Goal: Task Accomplishment & Management: Manage account settings

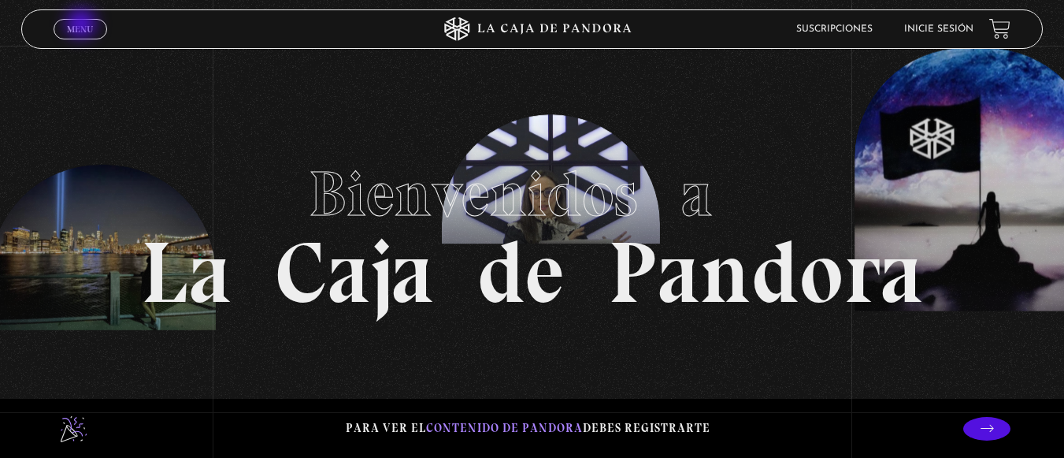
click at [83, 25] on span "Menu" at bounding box center [80, 28] width 26 height 9
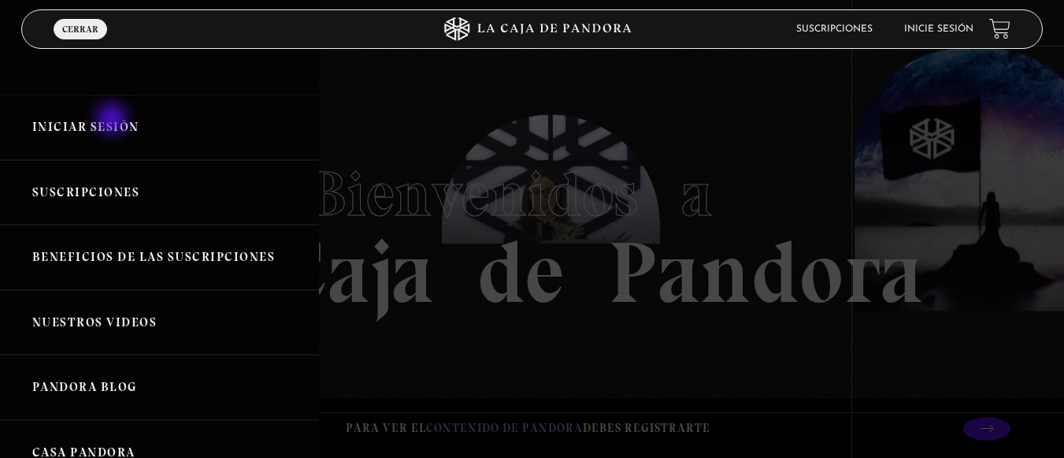
click at [113, 121] on link "Iniciar Sesión" at bounding box center [159, 127] width 319 height 65
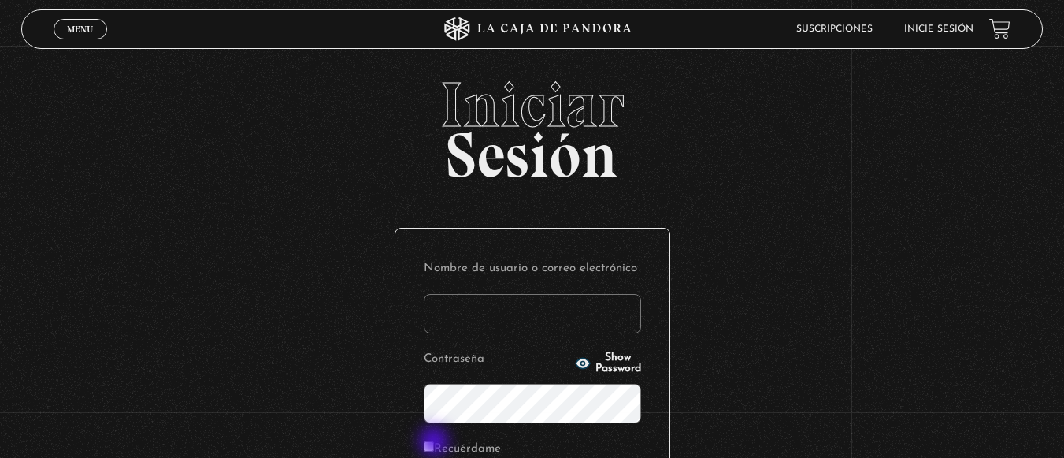
type input "PKE"
click at [434, 443] on input "Recuérdame" at bounding box center [429, 446] width 10 height 10
checkbox input "true"
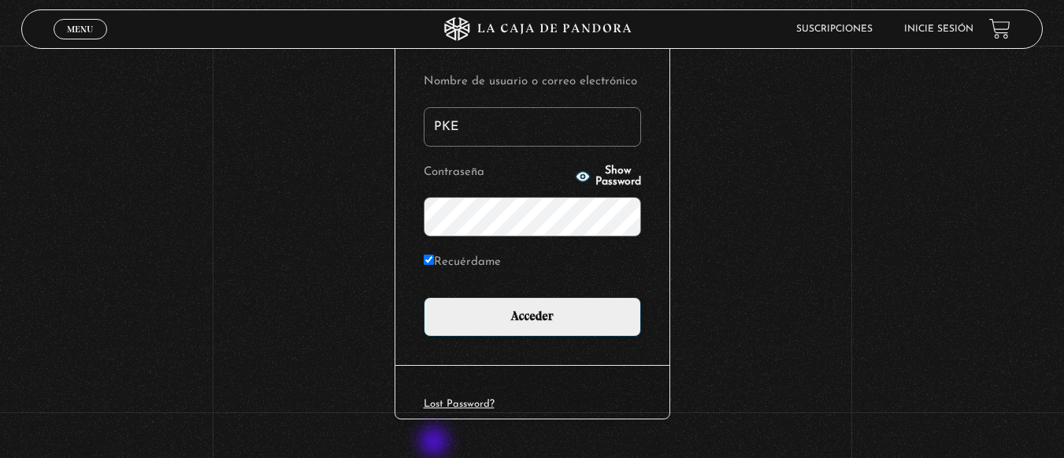
scroll to position [189, 0]
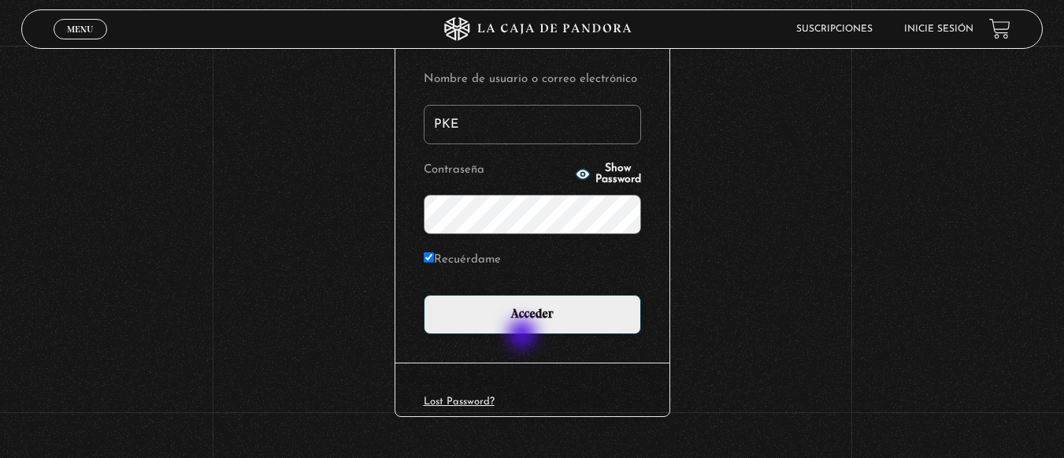
click at [524, 336] on div "Nombre de usuario o correo electrónico PKE Contraseña Show Password Recuérdame …" at bounding box center [532, 200] width 274 height 323
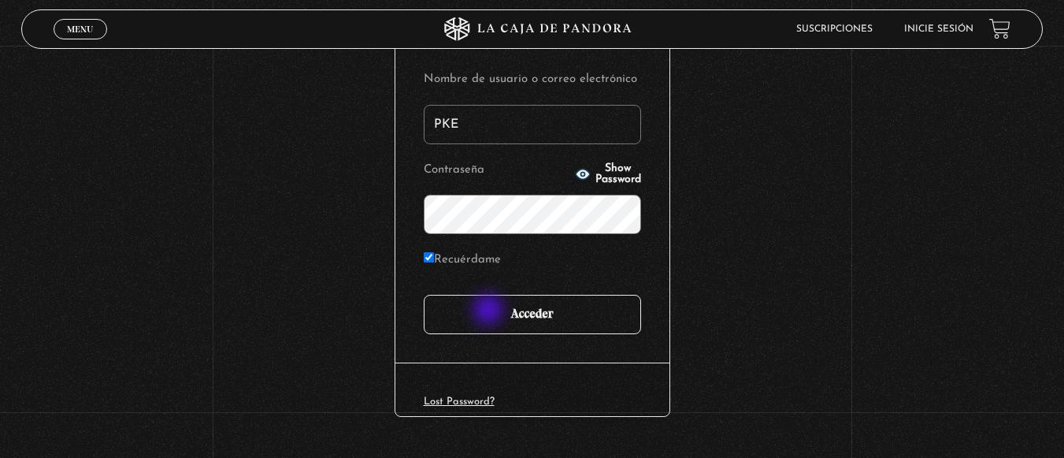
click at [490, 311] on input "Acceder" at bounding box center [532, 314] width 217 height 39
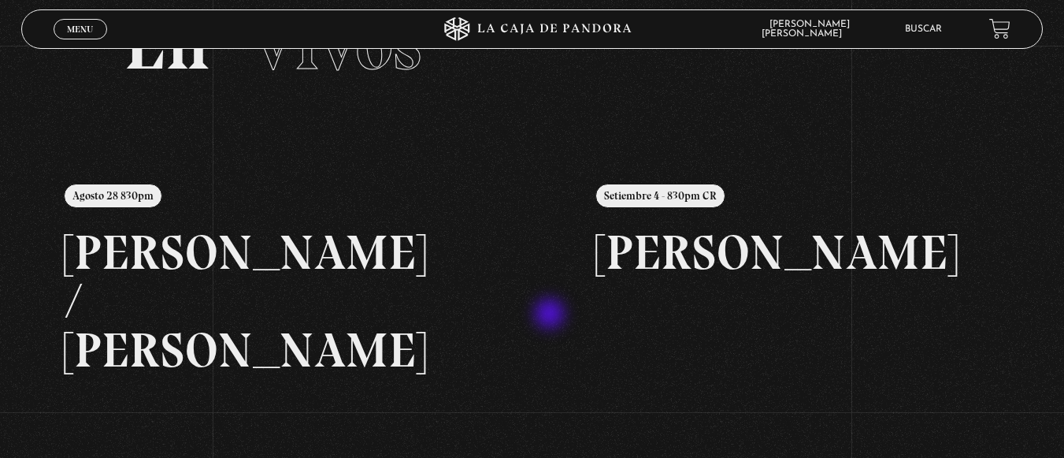
scroll to position [158, 0]
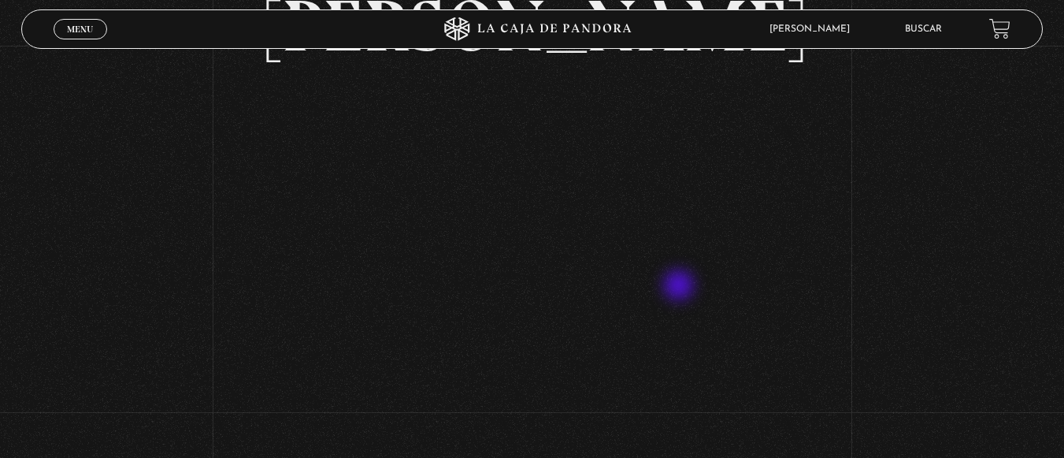
scroll to position [158, 0]
